Goal: Information Seeking & Learning: Learn about a topic

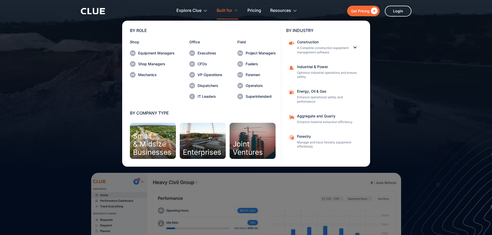
click at [230, 9] on div "Built for" at bounding box center [225, 11] width 16 height 16
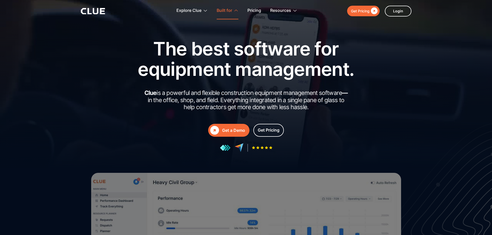
click at [228, 10] on div "Built for" at bounding box center [225, 11] width 16 height 16
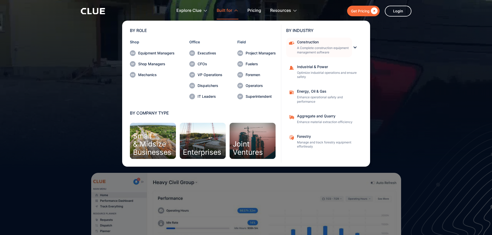
click at [351, 47] on link "Construction A Complete construction equipment management software" at bounding box center [319, 48] width 66 height 20
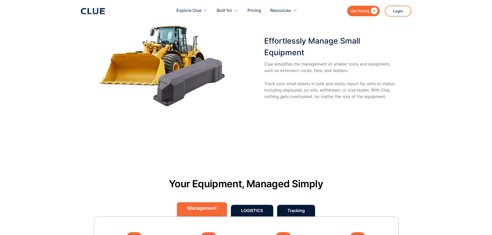
scroll to position [1344, 0]
